Goal: Task Accomplishment & Management: Manage account settings

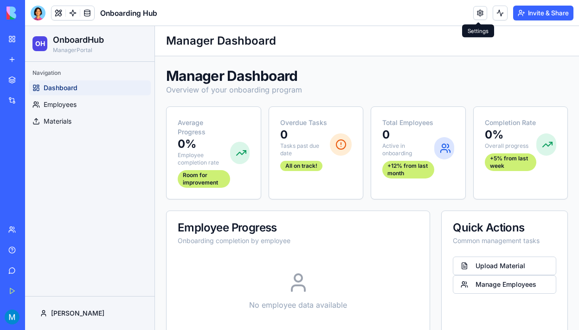
click at [477, 12] on link at bounding box center [481, 13] width 14 height 14
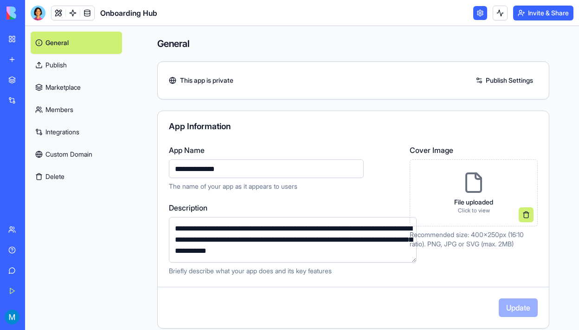
click at [74, 130] on link "Integrations" at bounding box center [76, 132] width 91 height 22
